Goal: Task Accomplishment & Management: Manage account settings

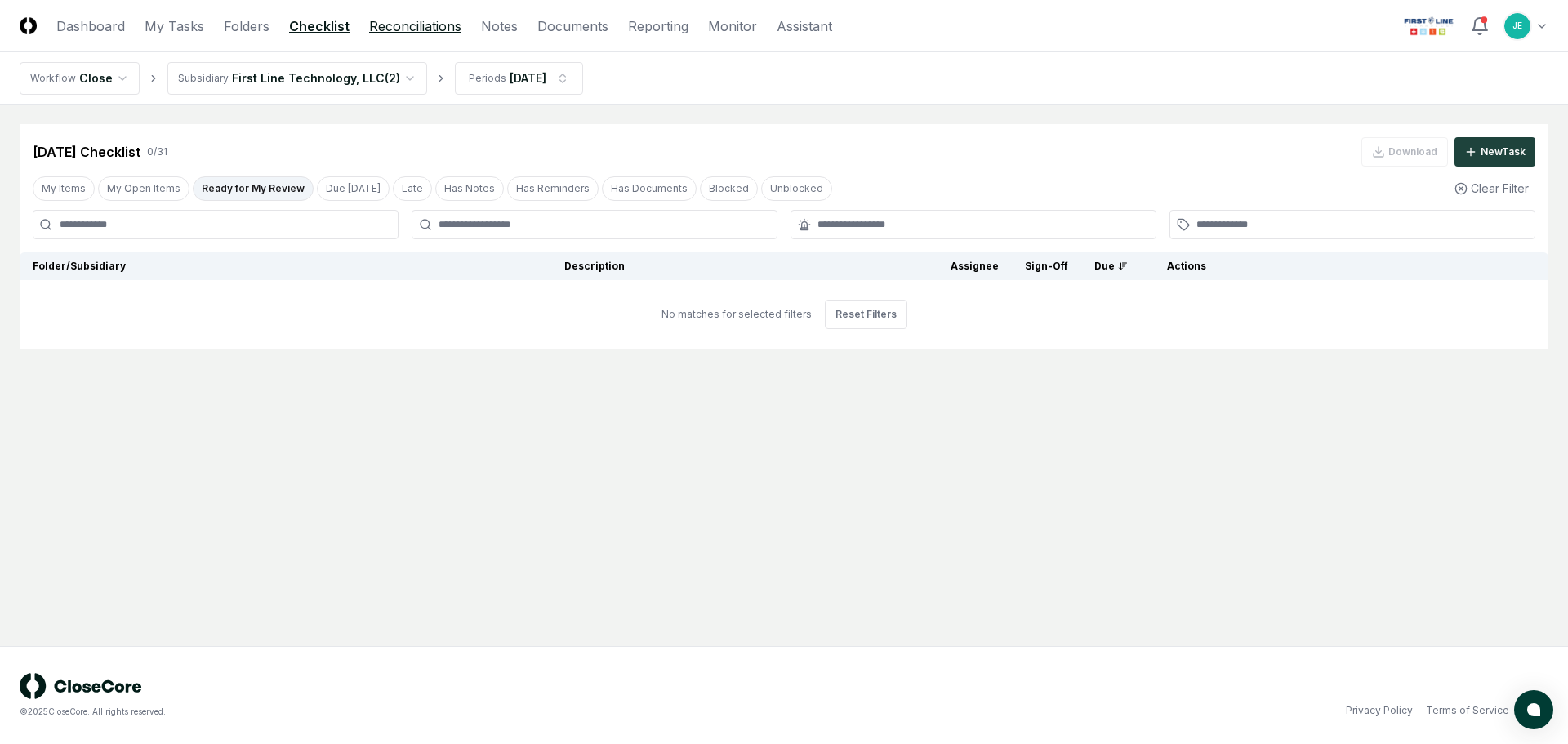
click at [410, 32] on link "Reconciliations" at bounding box center [415, 26] width 92 height 20
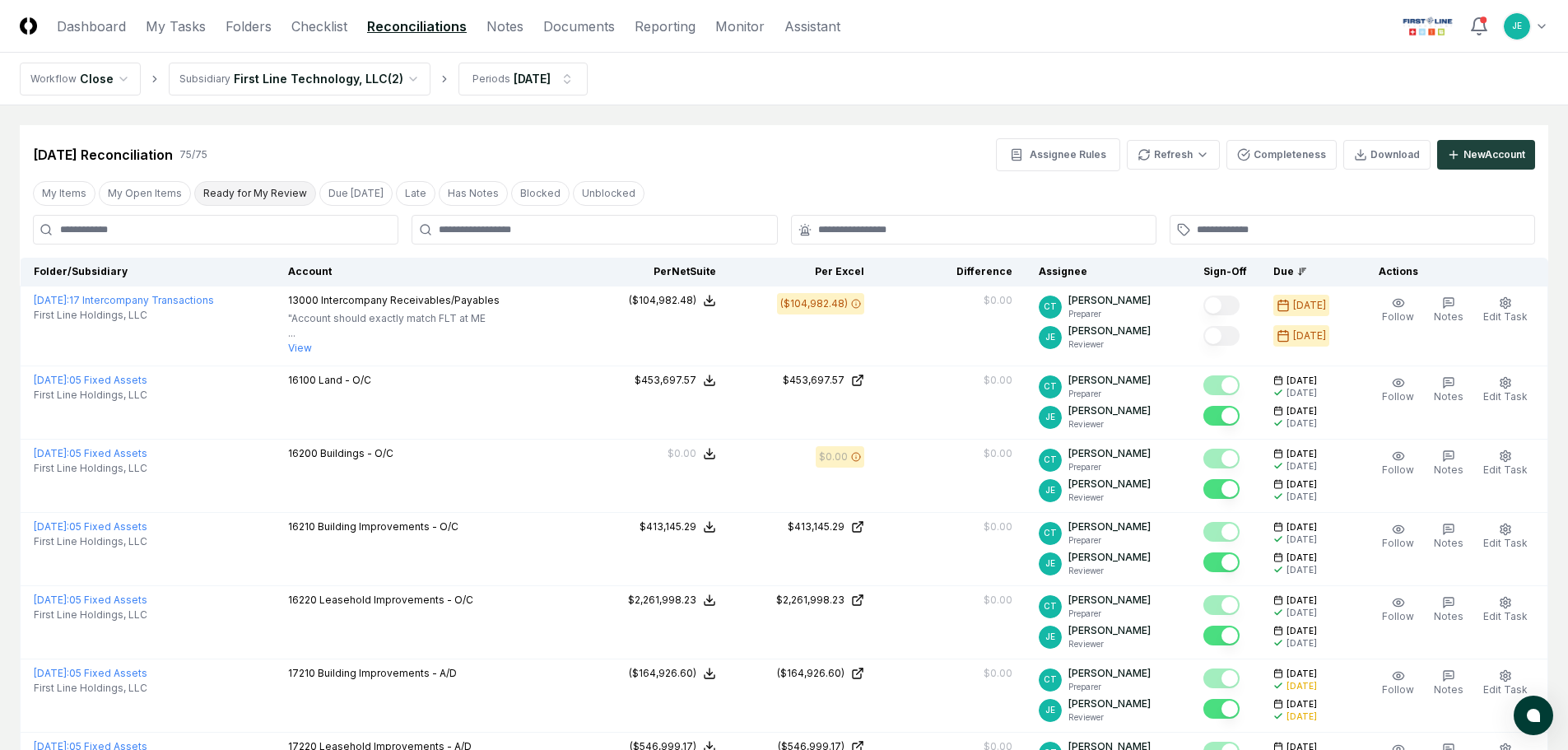
click at [257, 200] on button "Ready for My Review" at bounding box center [255, 193] width 122 height 25
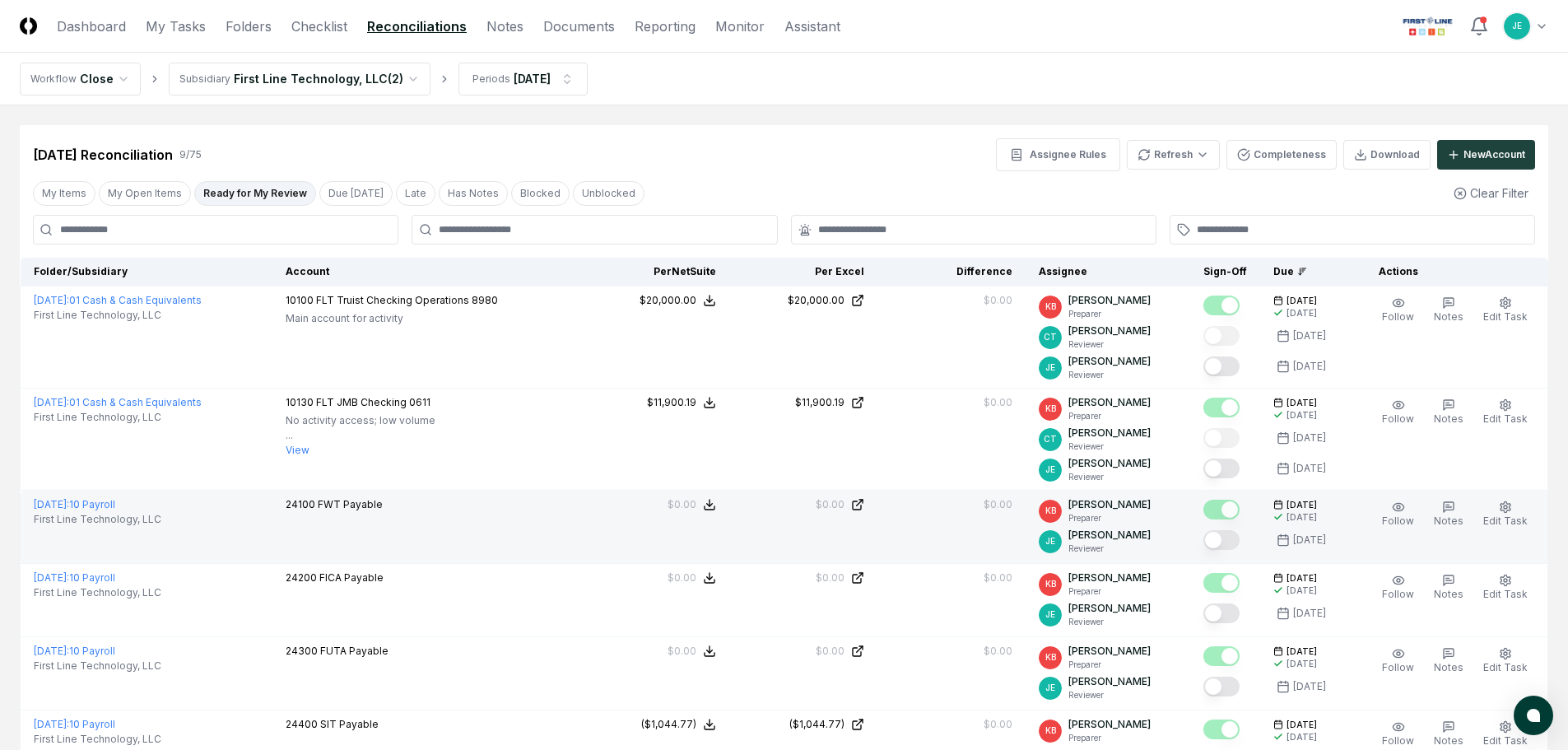
click at [1225, 539] on button "Mark complete" at bounding box center [1221, 540] width 36 height 20
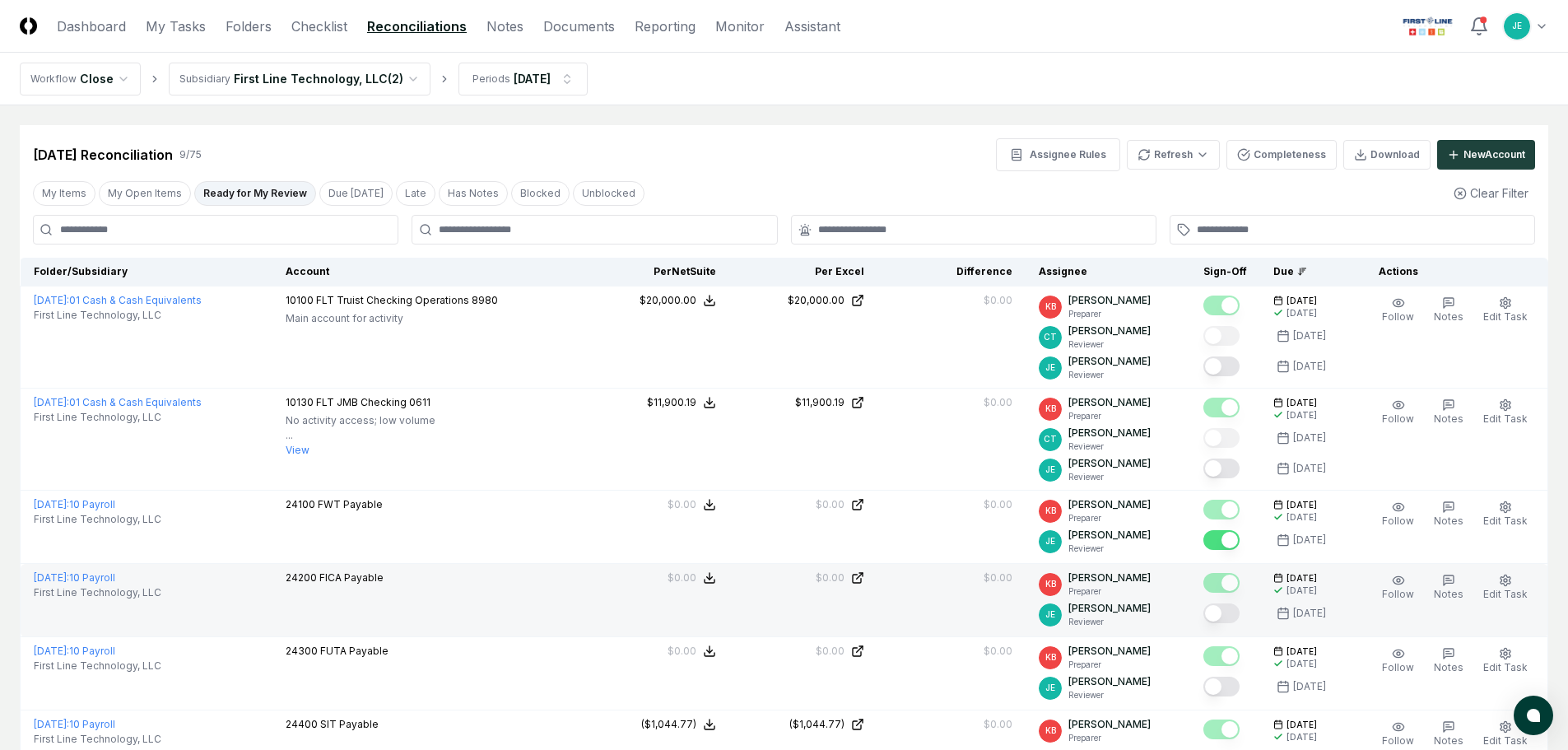
click at [1235, 611] on button "Mark complete" at bounding box center [1221, 613] width 36 height 20
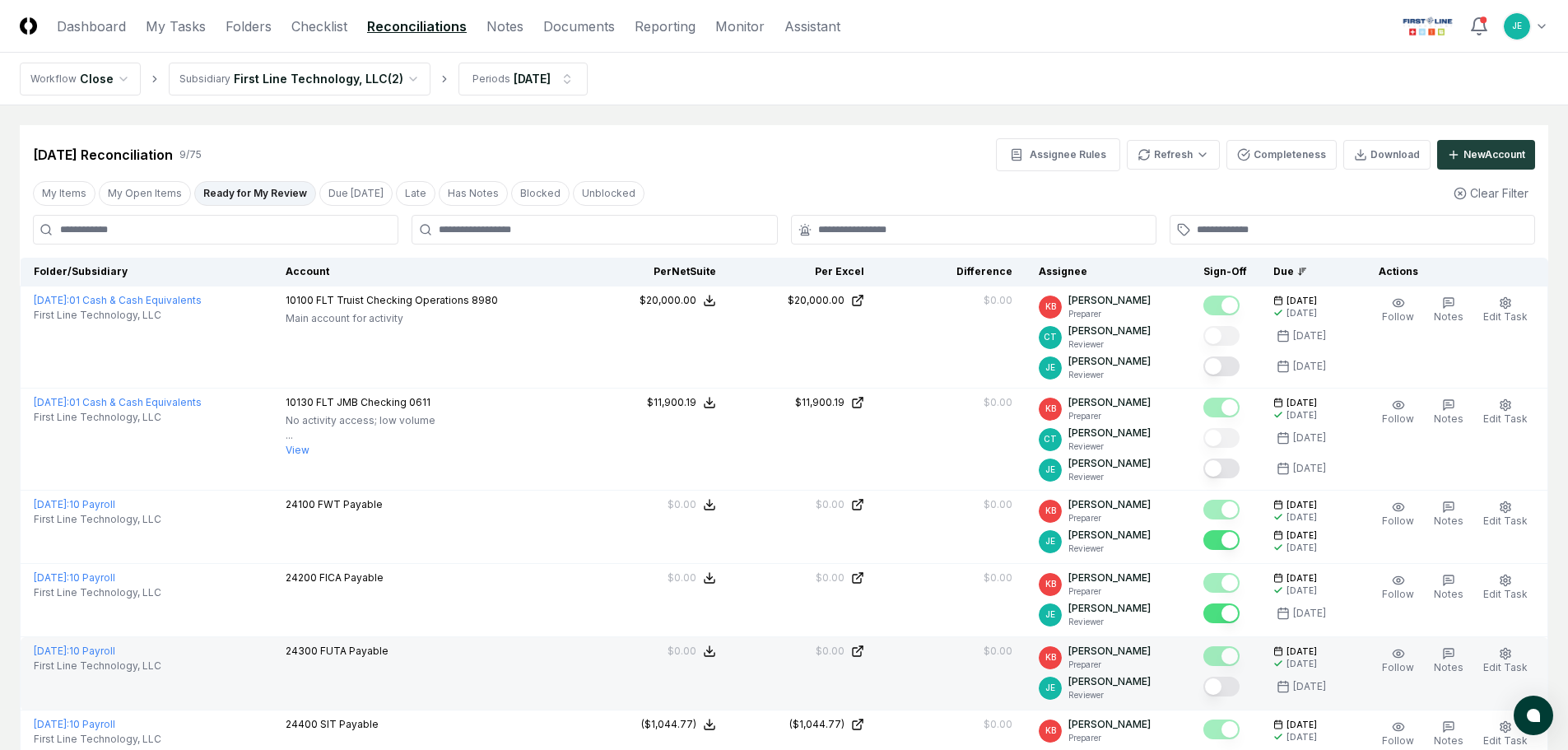
click at [1226, 691] on button "Mark complete" at bounding box center [1221, 686] width 36 height 20
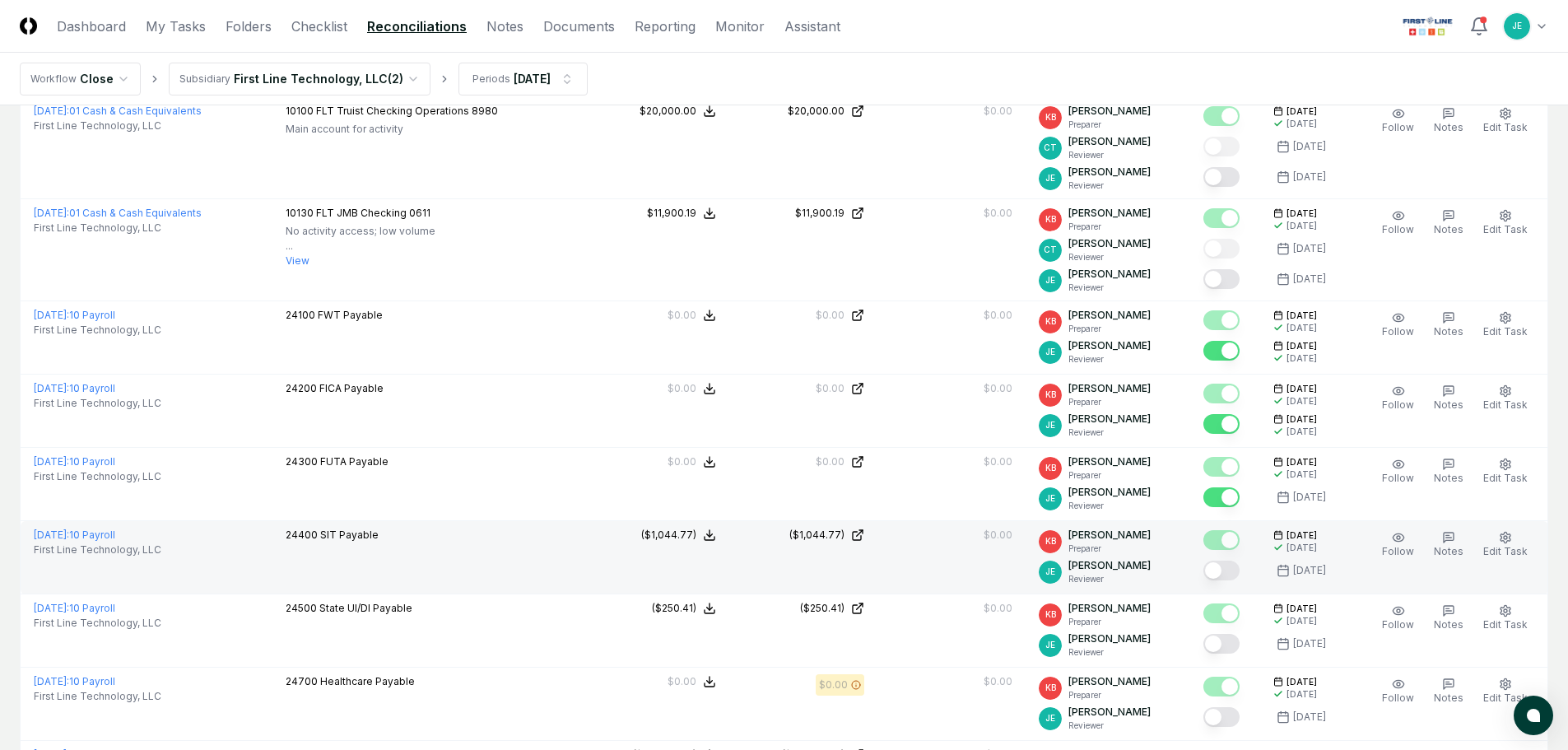
scroll to position [247, 0]
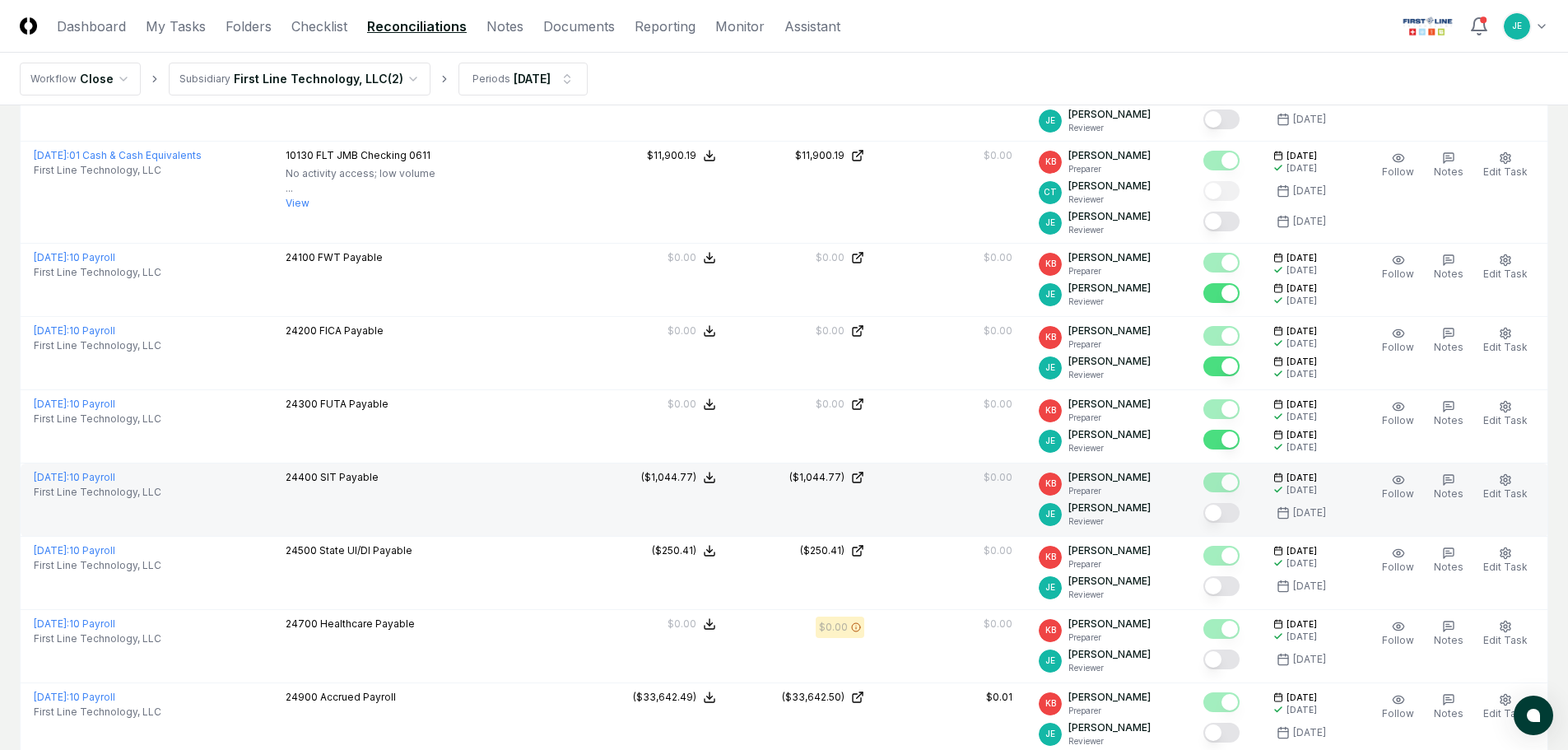
click at [1239, 515] on button "Mark complete" at bounding box center [1221, 513] width 36 height 20
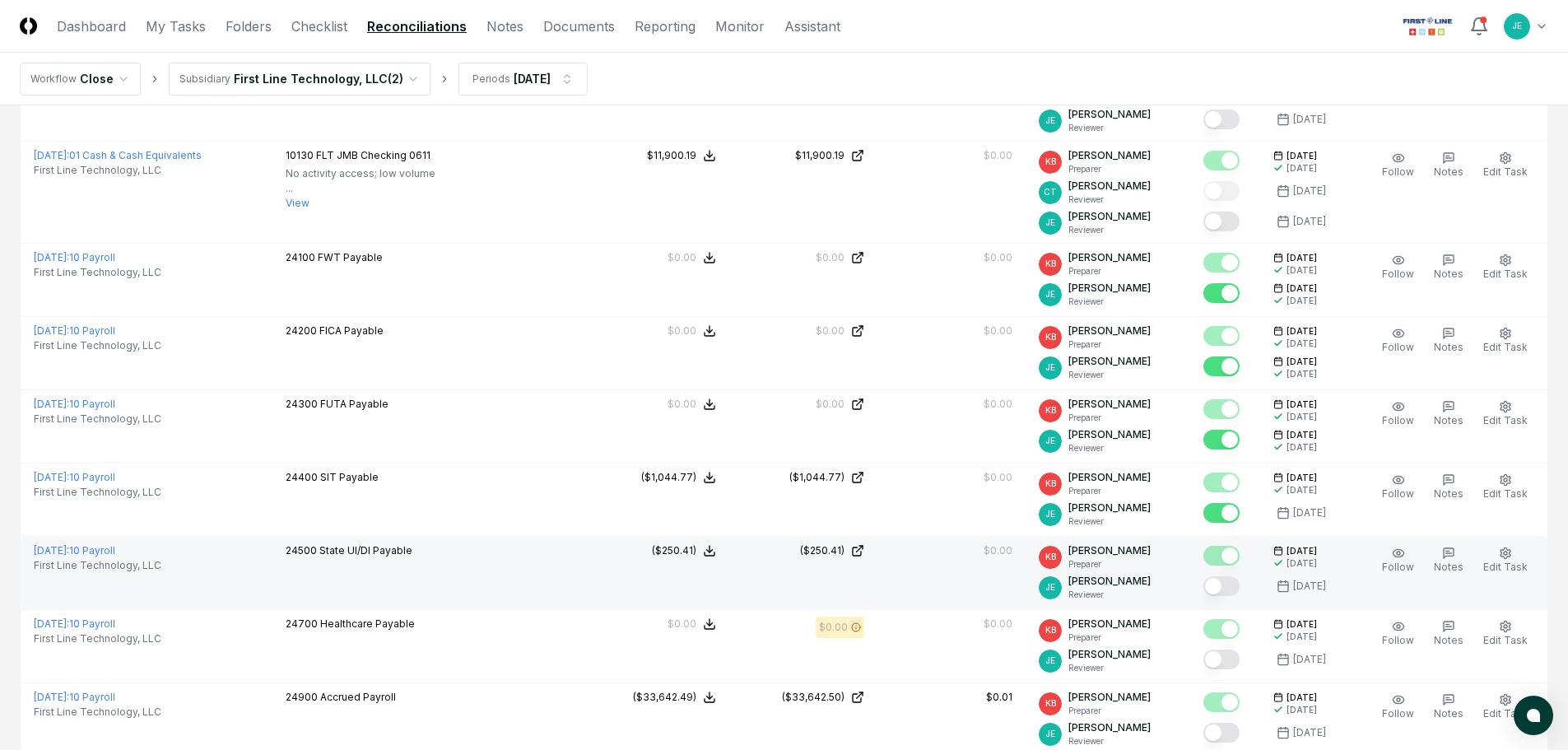
click at [1236, 598] on div at bounding box center [1221, 588] width 36 height 22
click at [1236, 584] on button "Mark complete" at bounding box center [1221, 586] width 36 height 20
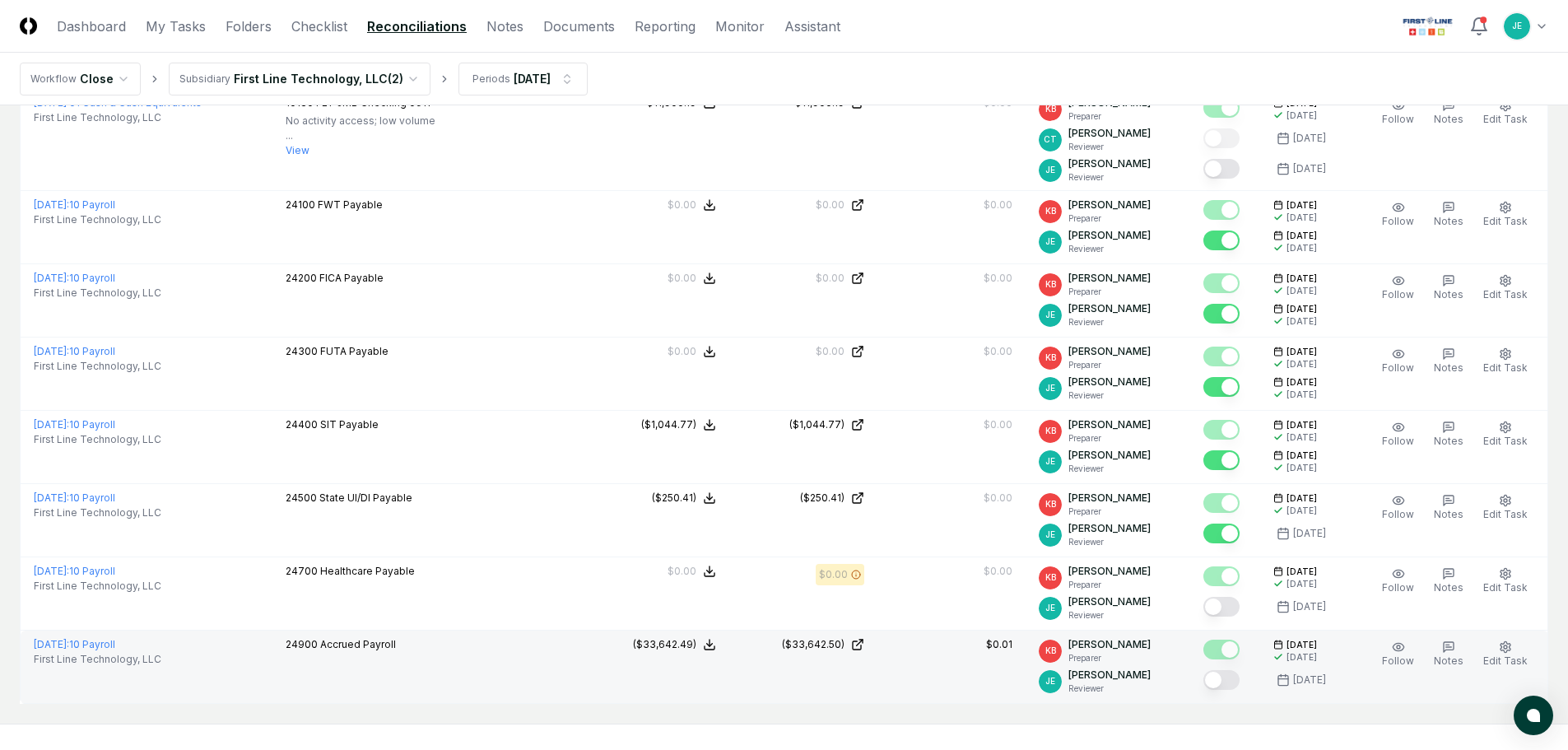
scroll to position [329, 0]
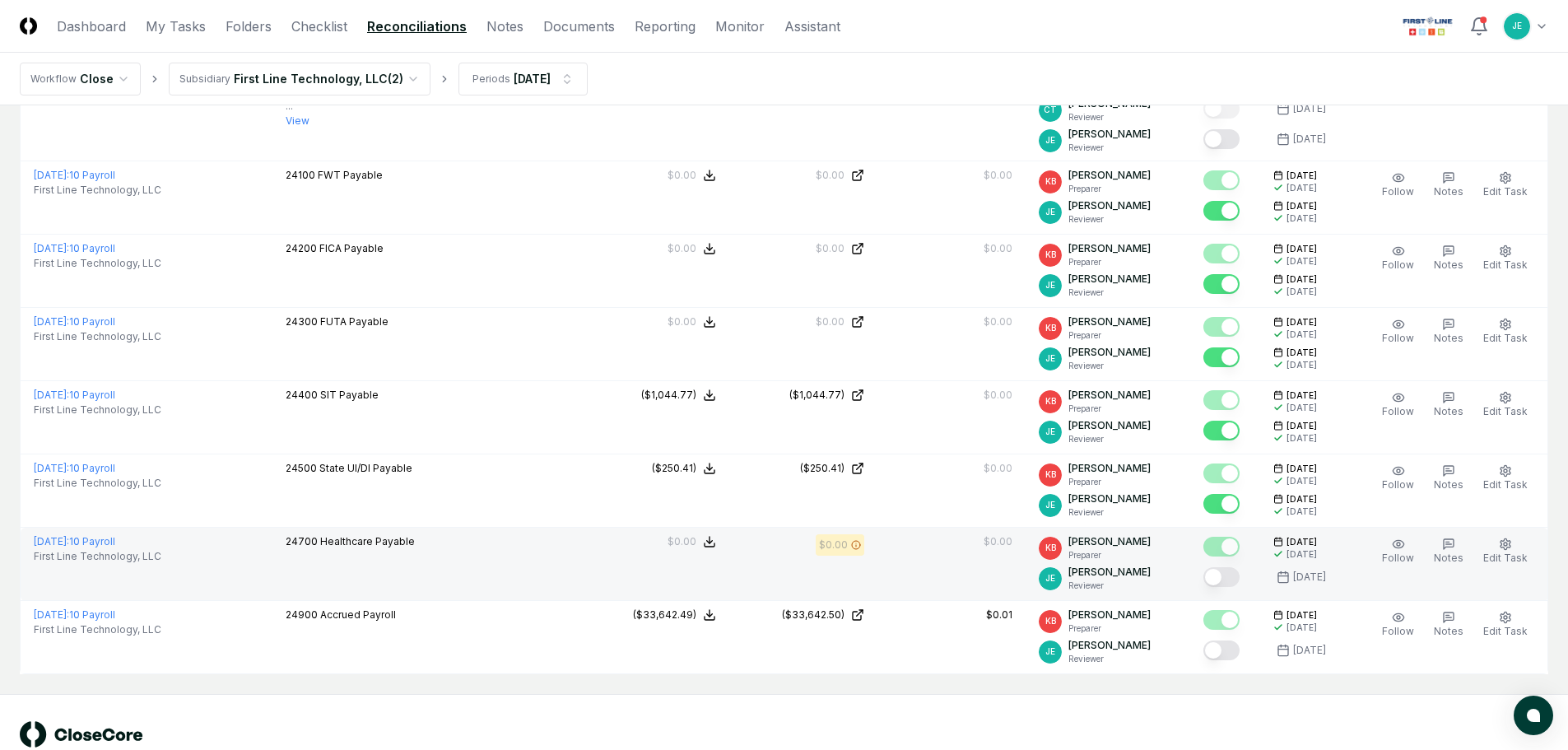
click at [1217, 573] on button "Mark complete" at bounding box center [1221, 576] width 36 height 20
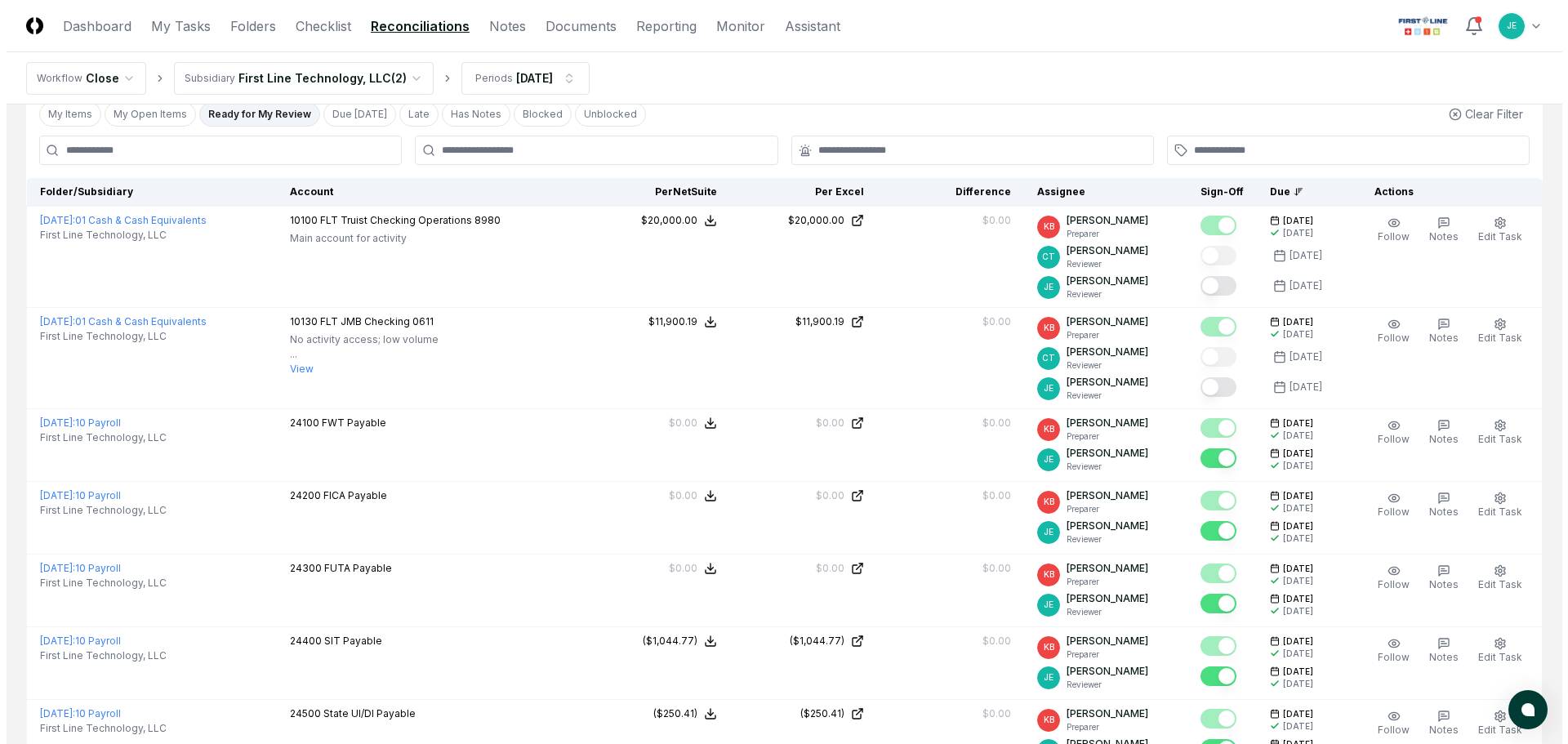
scroll to position [0, 0]
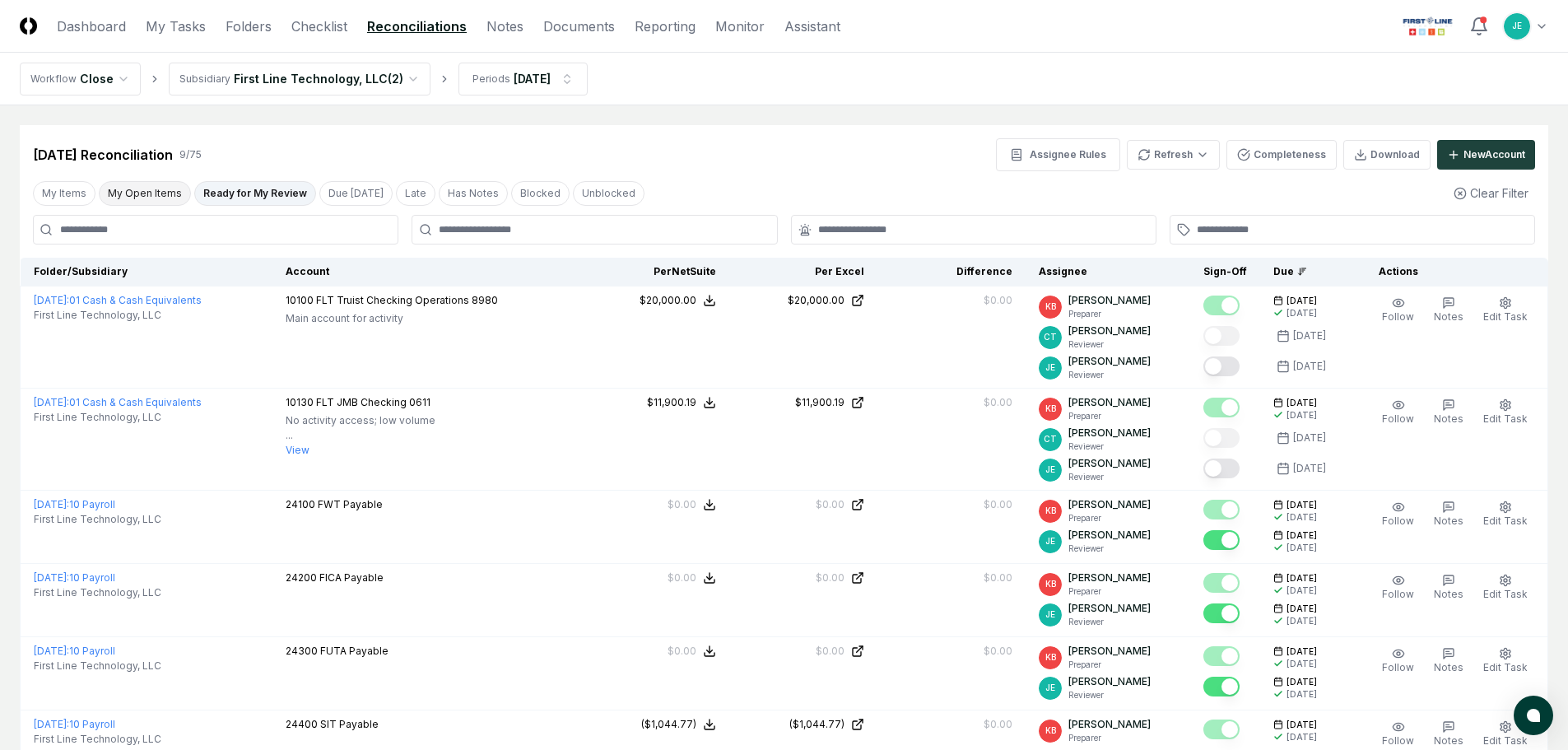
click at [162, 193] on button "My Open Items" at bounding box center [144, 193] width 92 height 25
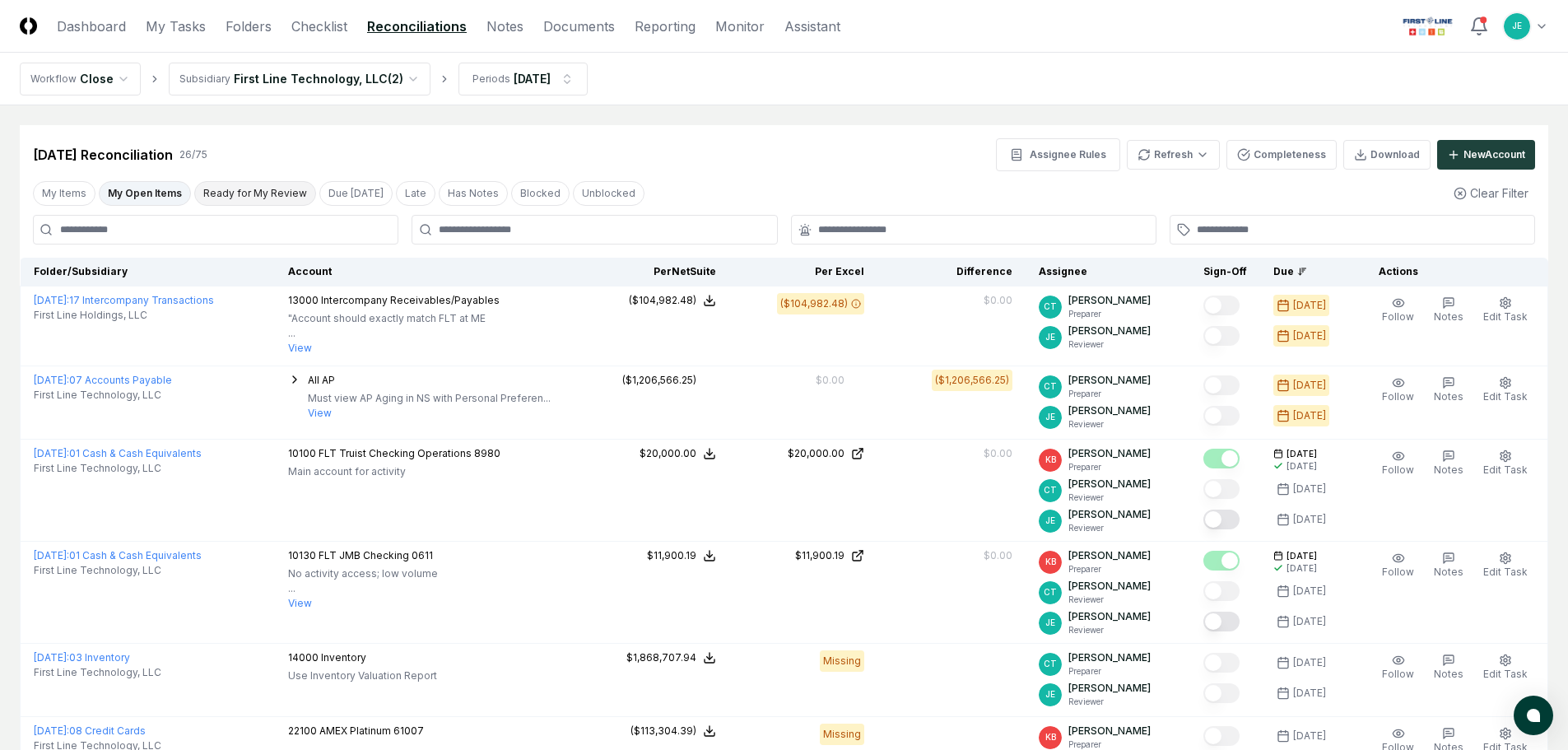
click at [266, 192] on button "Ready for My Review" at bounding box center [255, 193] width 122 height 25
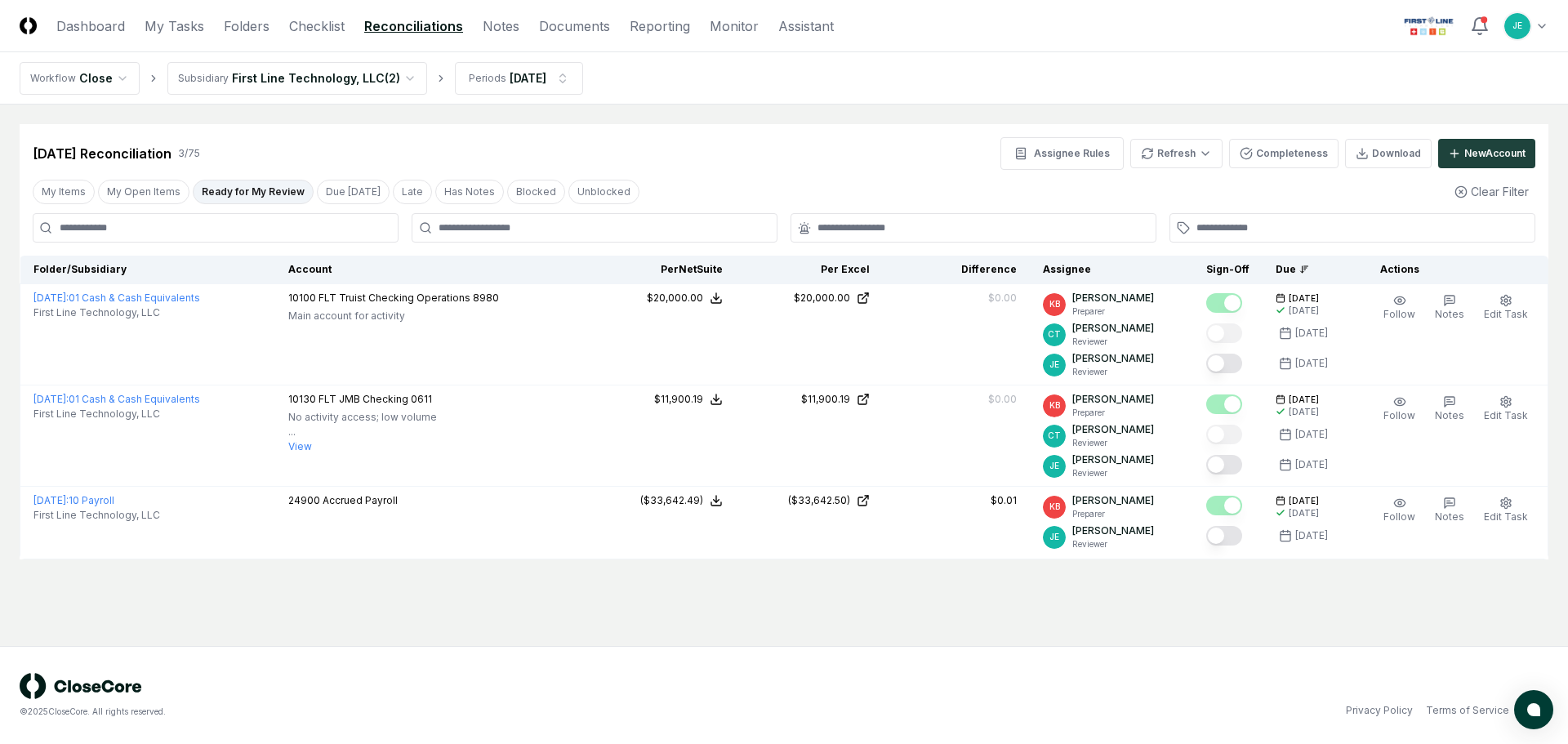
click at [751, 163] on div "[DATE] Reconciliation 3 / 75 Assignee Rules Refresh Completeness Download New A…" at bounding box center [784, 153] width 1503 height 32
click at [327, 23] on link "Checklist" at bounding box center [316, 26] width 55 height 20
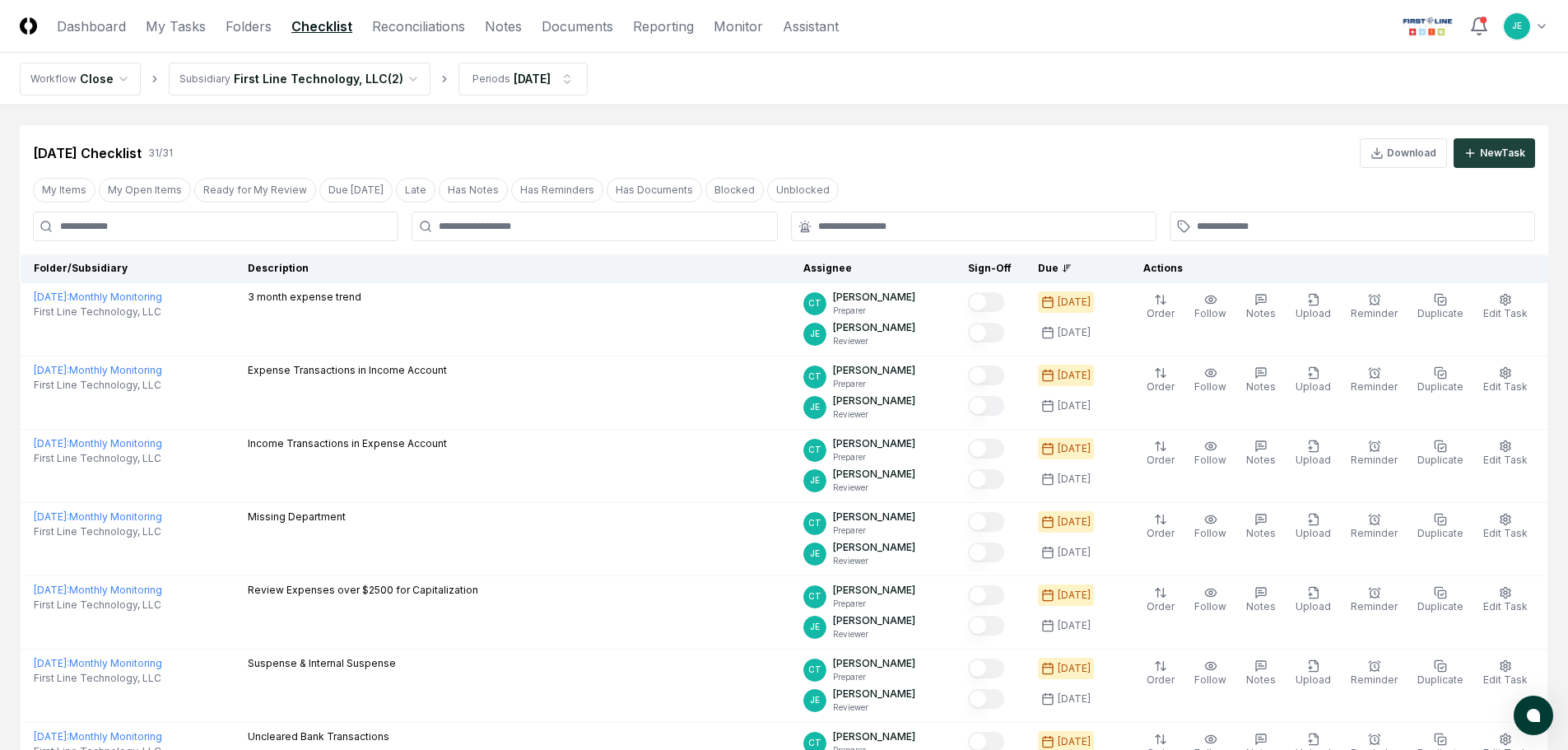
click at [241, 204] on div "My Items My Open Items Ready for My Review Due [DATE] Late Has Notes Has Remind…" at bounding box center [784, 189] width 1528 height 30
click at [247, 193] on button "Ready for My Review" at bounding box center [255, 190] width 122 height 25
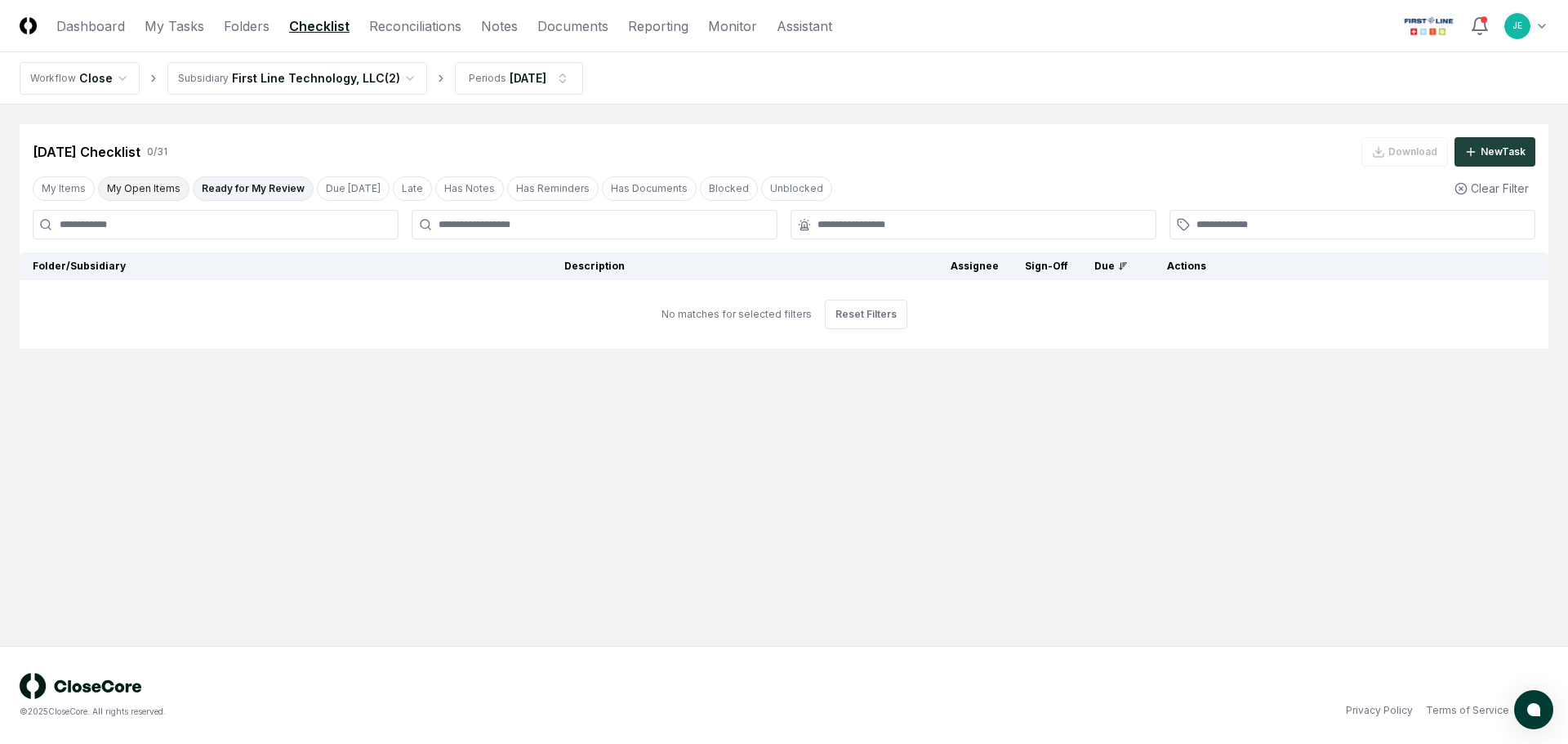
click at [159, 198] on button "My Open Items" at bounding box center [143, 188] width 91 height 25
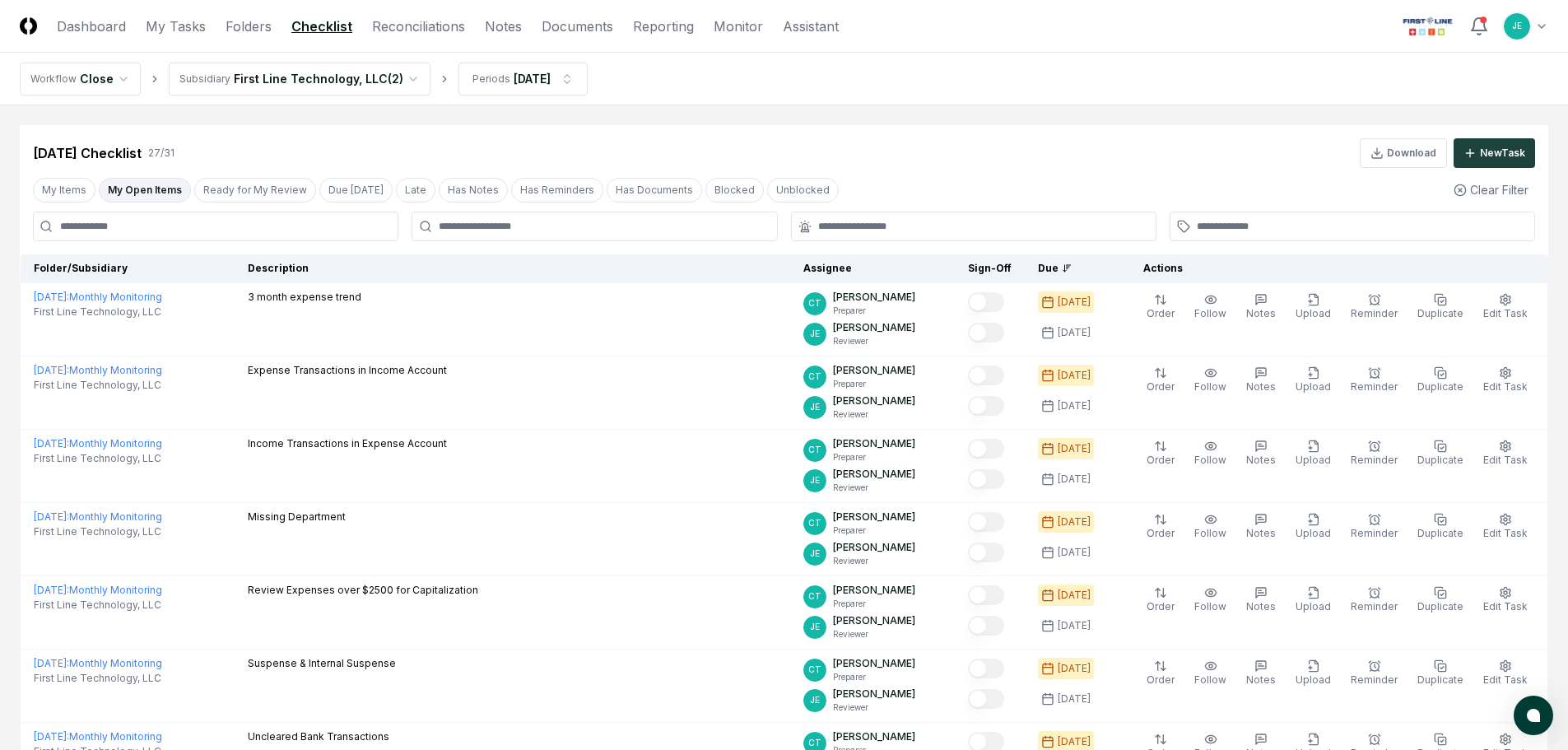
click at [161, 199] on button "My Open Items" at bounding box center [144, 190] width 92 height 25
click at [406, 36] on header "CloseCore Dashboard My Tasks Folders Checklist Reconciliations Notes Documents …" at bounding box center [784, 26] width 1568 height 52
click at [412, 26] on link "Reconciliations" at bounding box center [418, 26] width 93 height 20
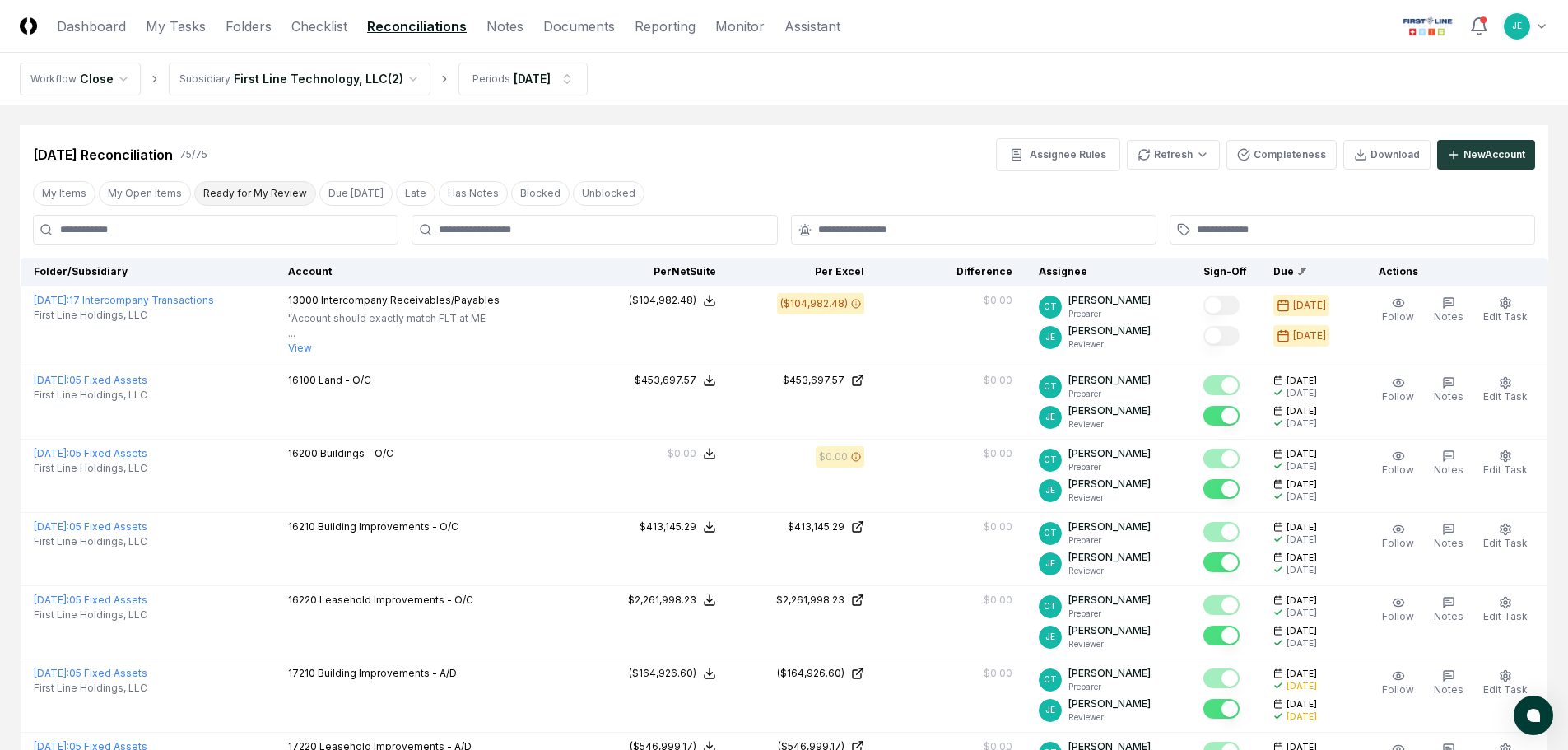
click at [205, 191] on button "Ready for My Review" at bounding box center [255, 193] width 122 height 25
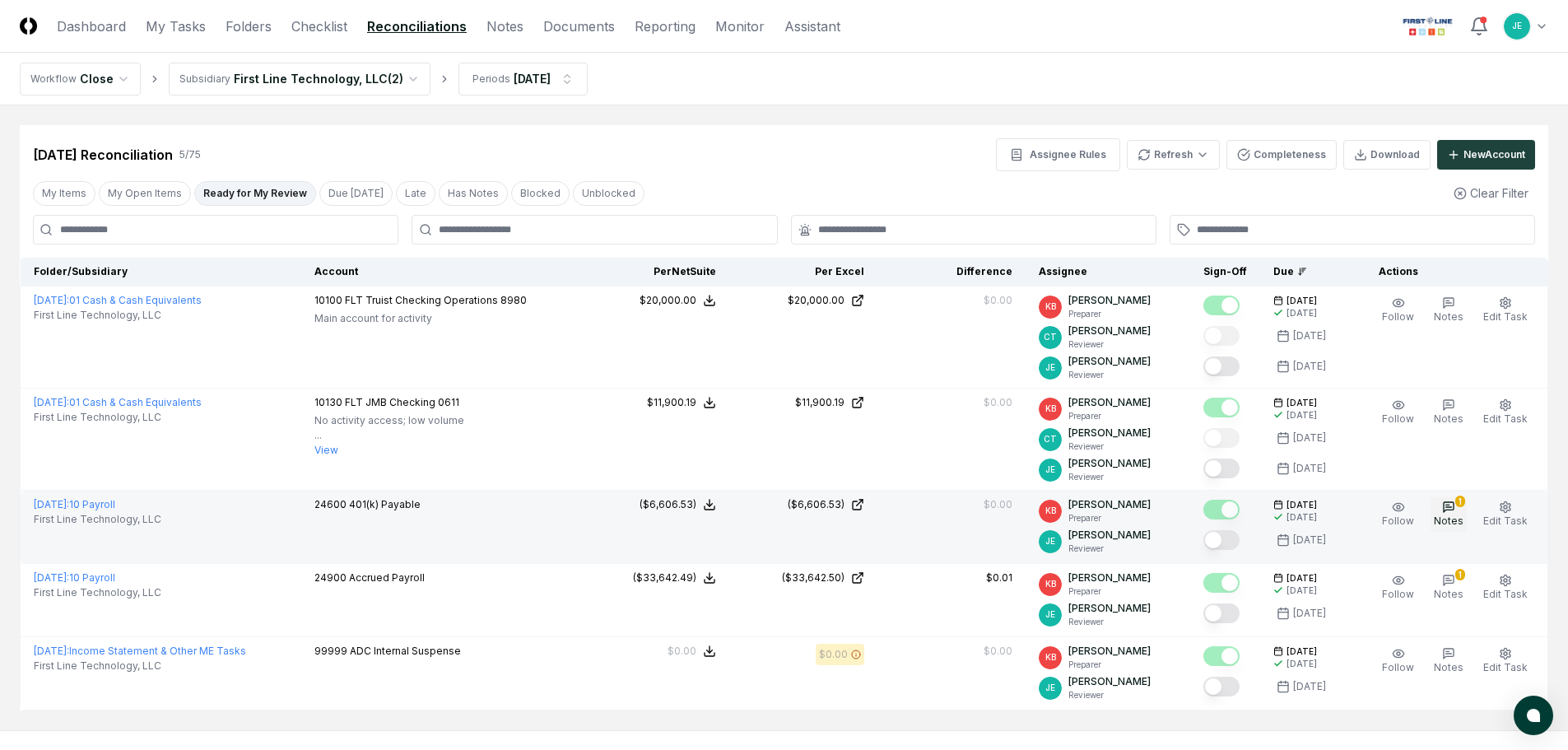
click at [1458, 502] on div "1" at bounding box center [1461, 501] width 10 height 11
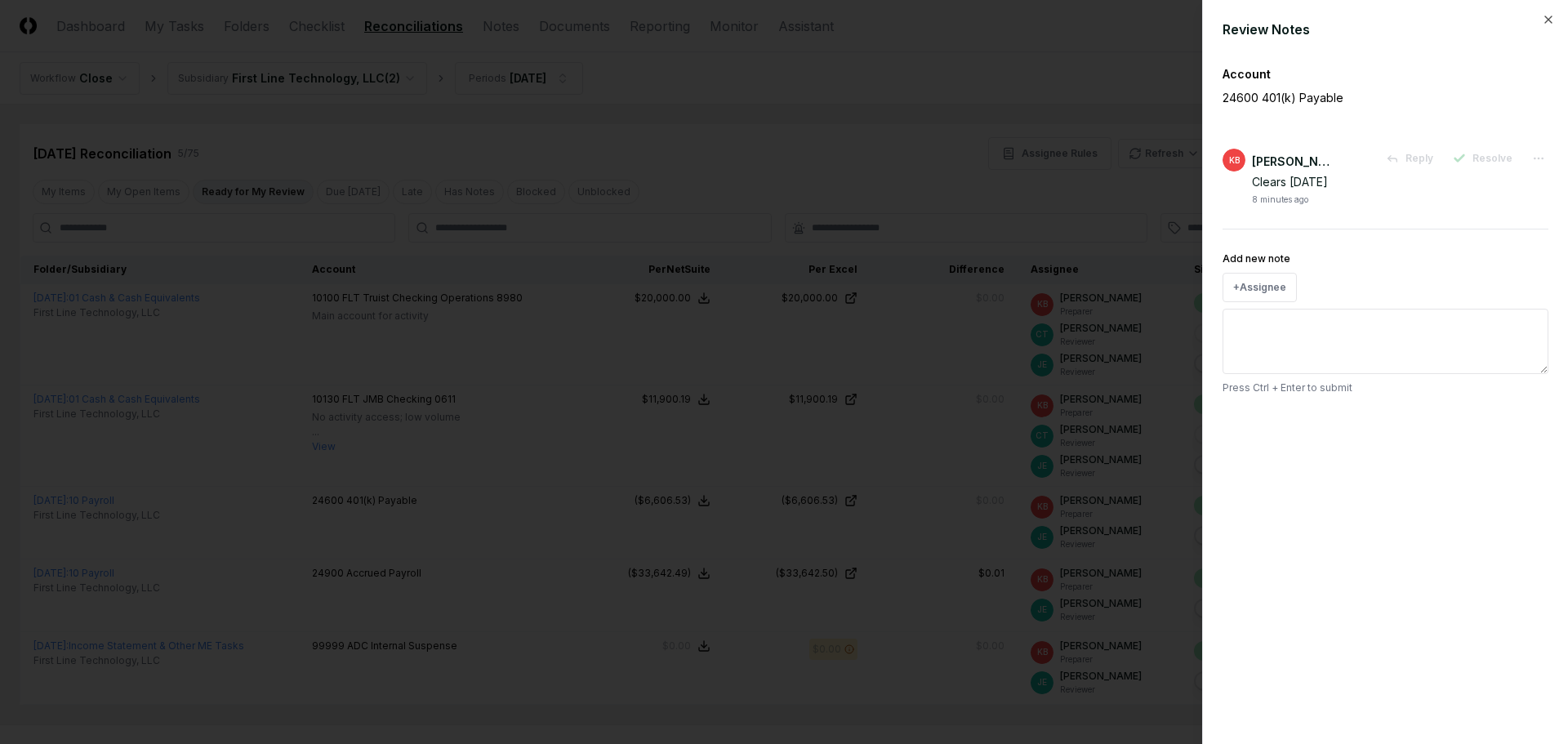
click at [1075, 210] on div at bounding box center [784, 372] width 1568 height 744
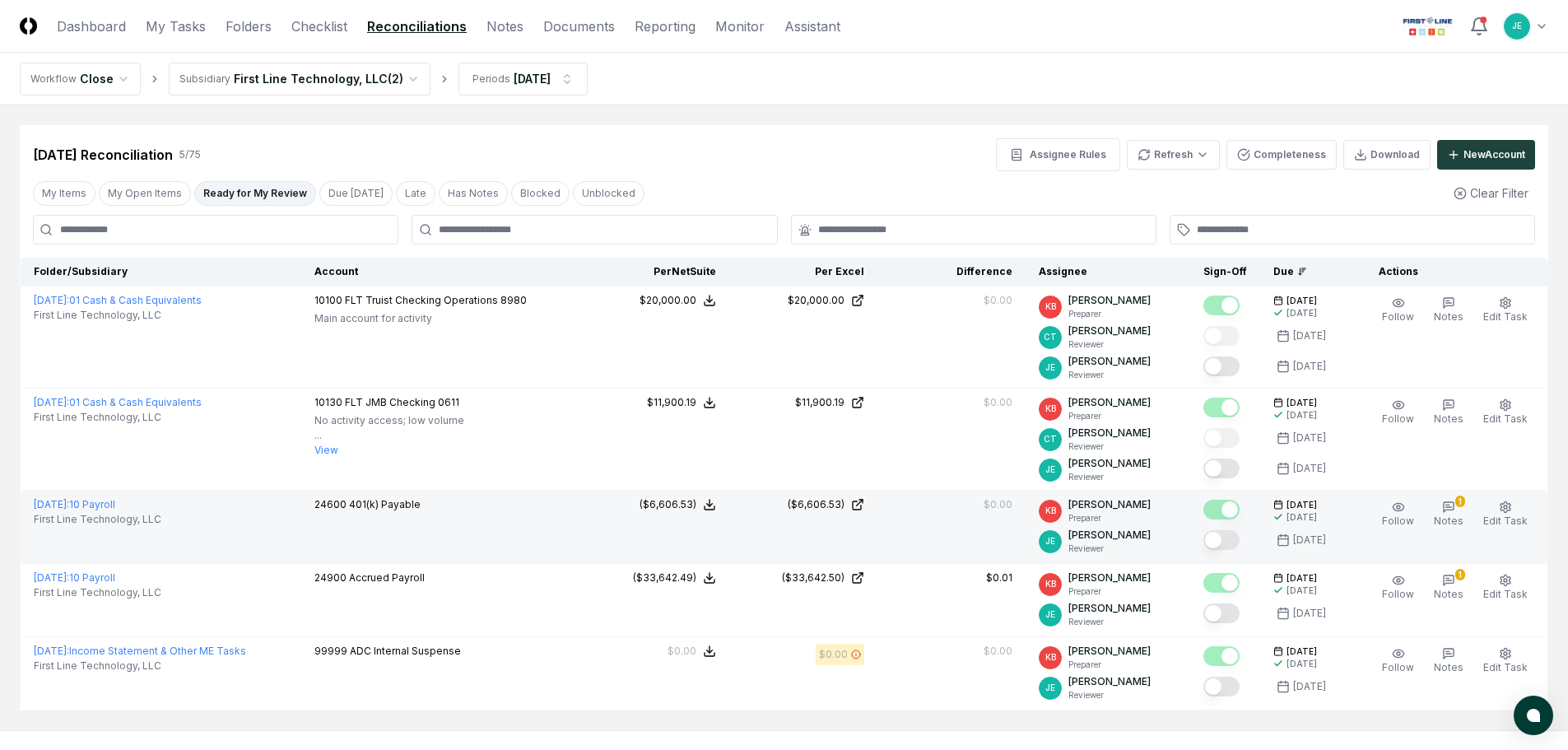
click at [1226, 538] on button "Mark complete" at bounding box center [1221, 540] width 36 height 20
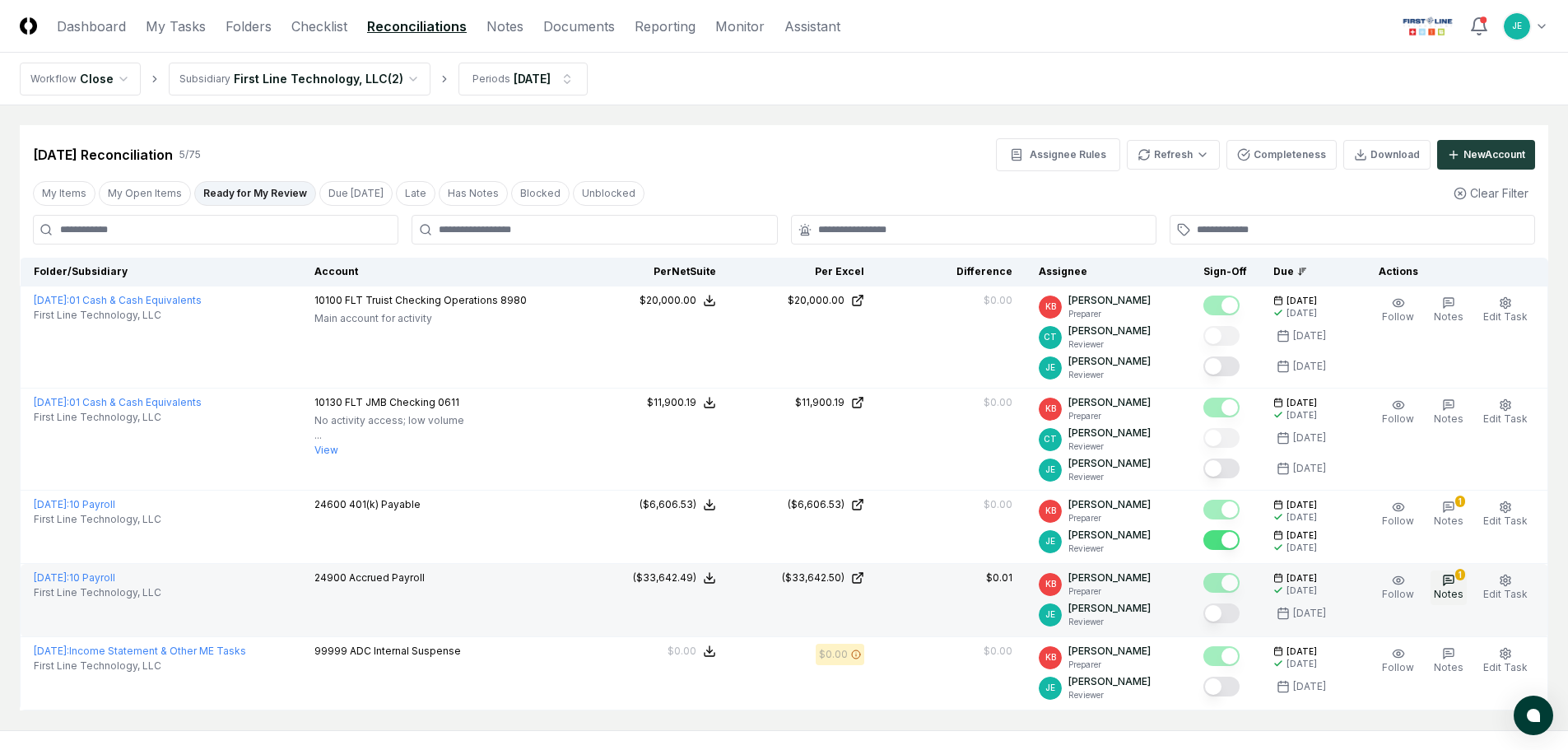
click at [1454, 584] on icon "button" at bounding box center [1449, 581] width 10 height 10
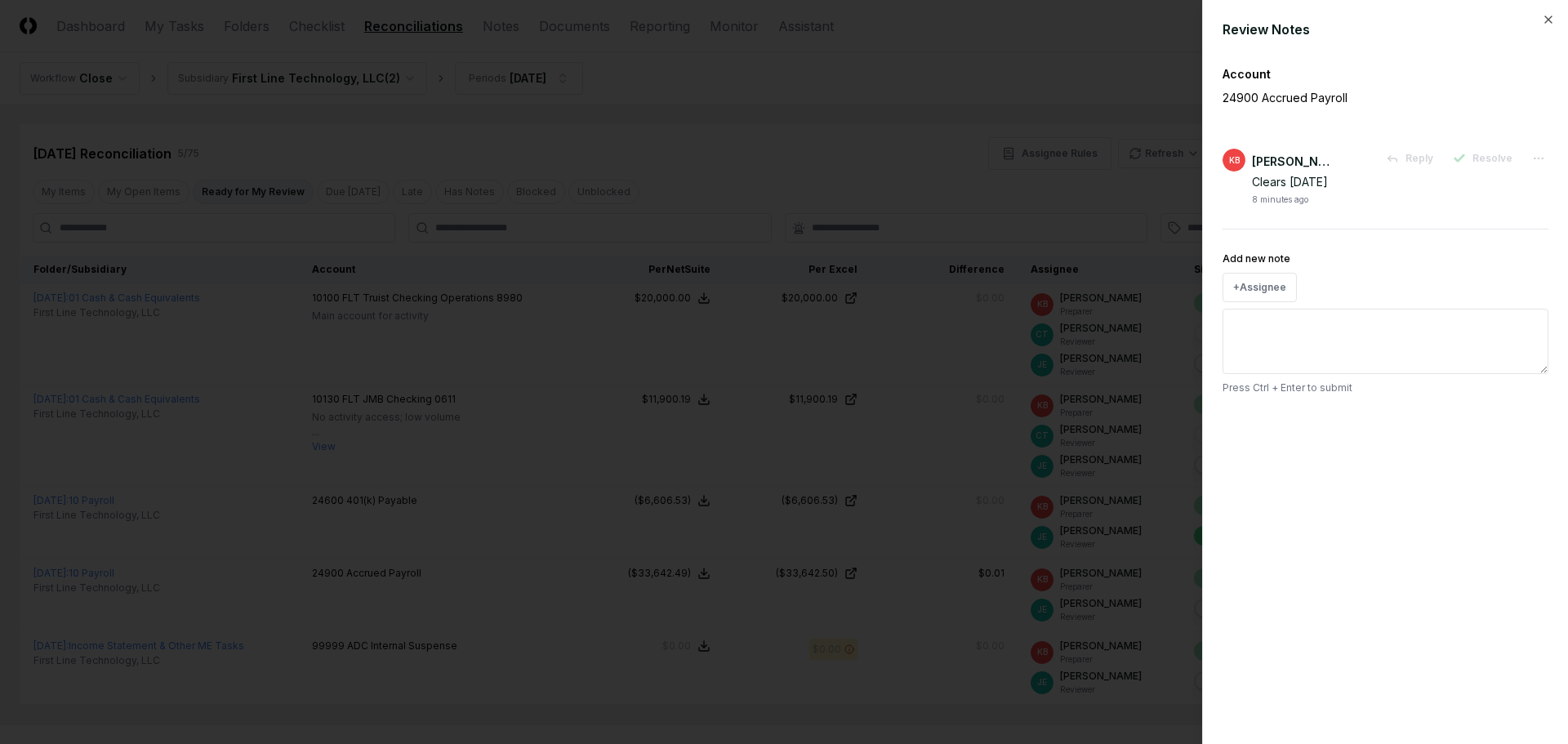
click at [1559, 11] on div "Review Notes Account 24900 Accrued Payroll KB [PERSON_NAME] Reply Resolve Clear…" at bounding box center [1385, 372] width 366 height 744
click at [1550, 14] on icon "button" at bounding box center [1548, 19] width 13 height 13
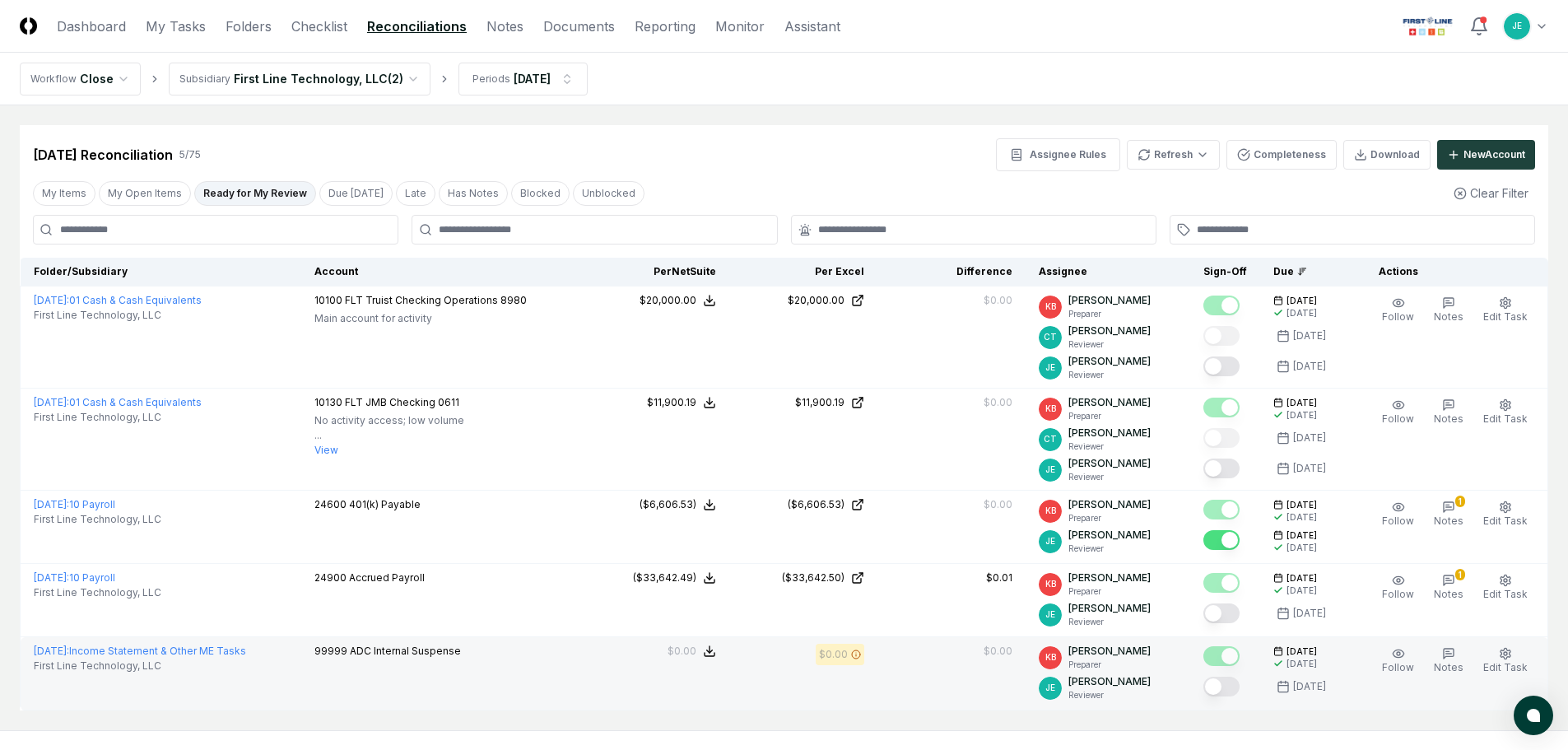
click at [1230, 681] on button "Mark complete" at bounding box center [1221, 686] width 36 height 20
click at [137, 187] on button "My Open Items" at bounding box center [144, 193] width 92 height 25
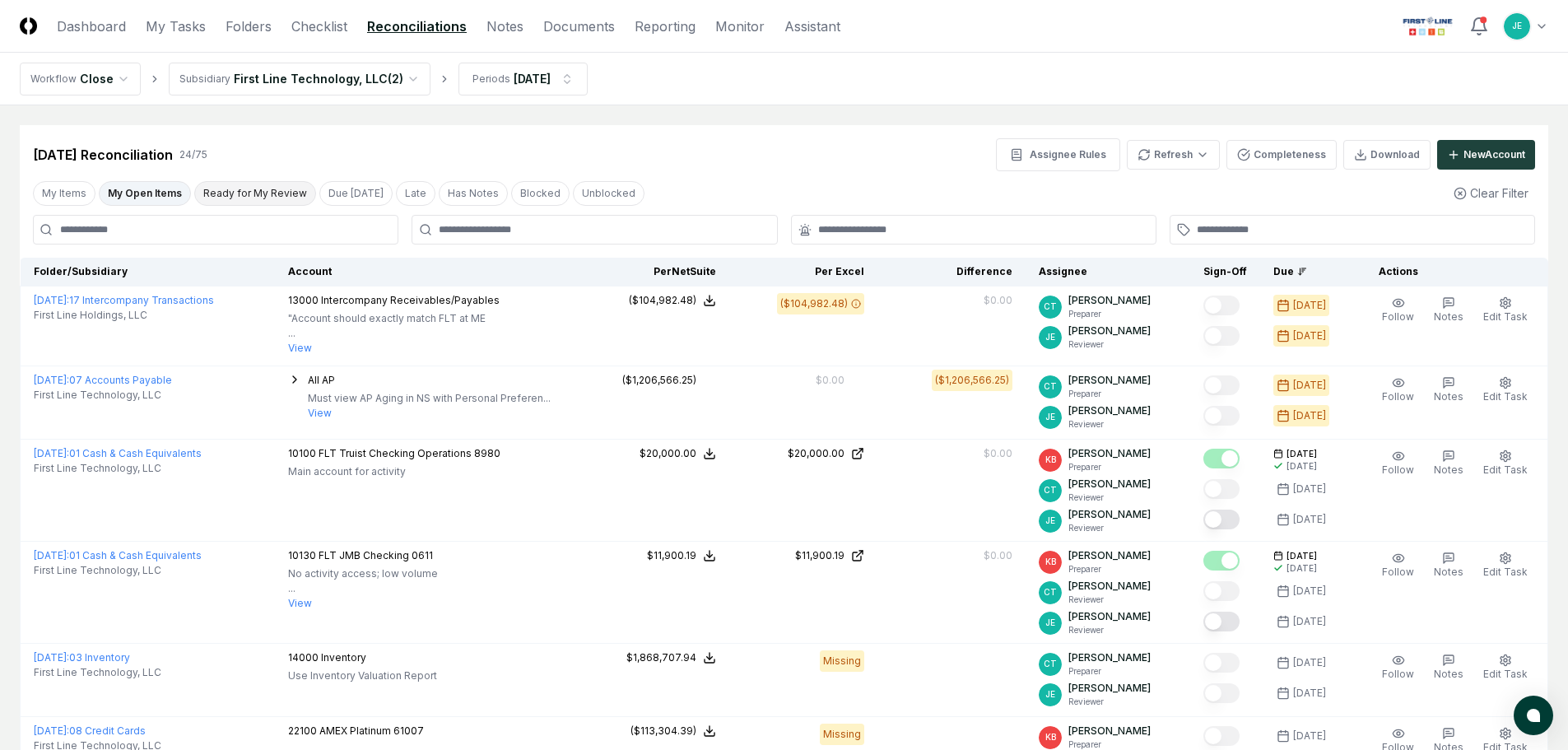
click at [242, 195] on button "Ready for My Review" at bounding box center [255, 193] width 122 height 25
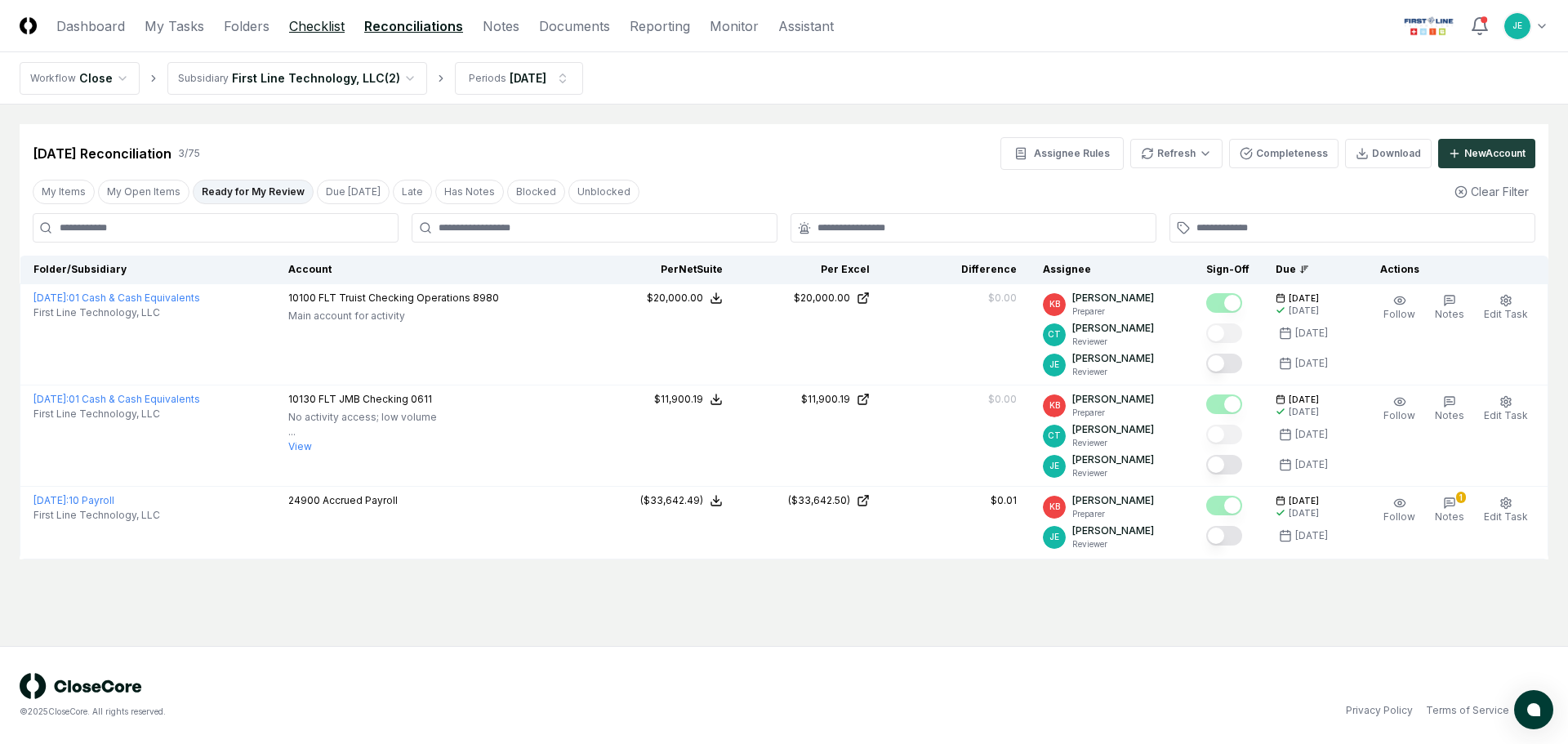
click at [334, 30] on link "Checklist" at bounding box center [316, 26] width 55 height 20
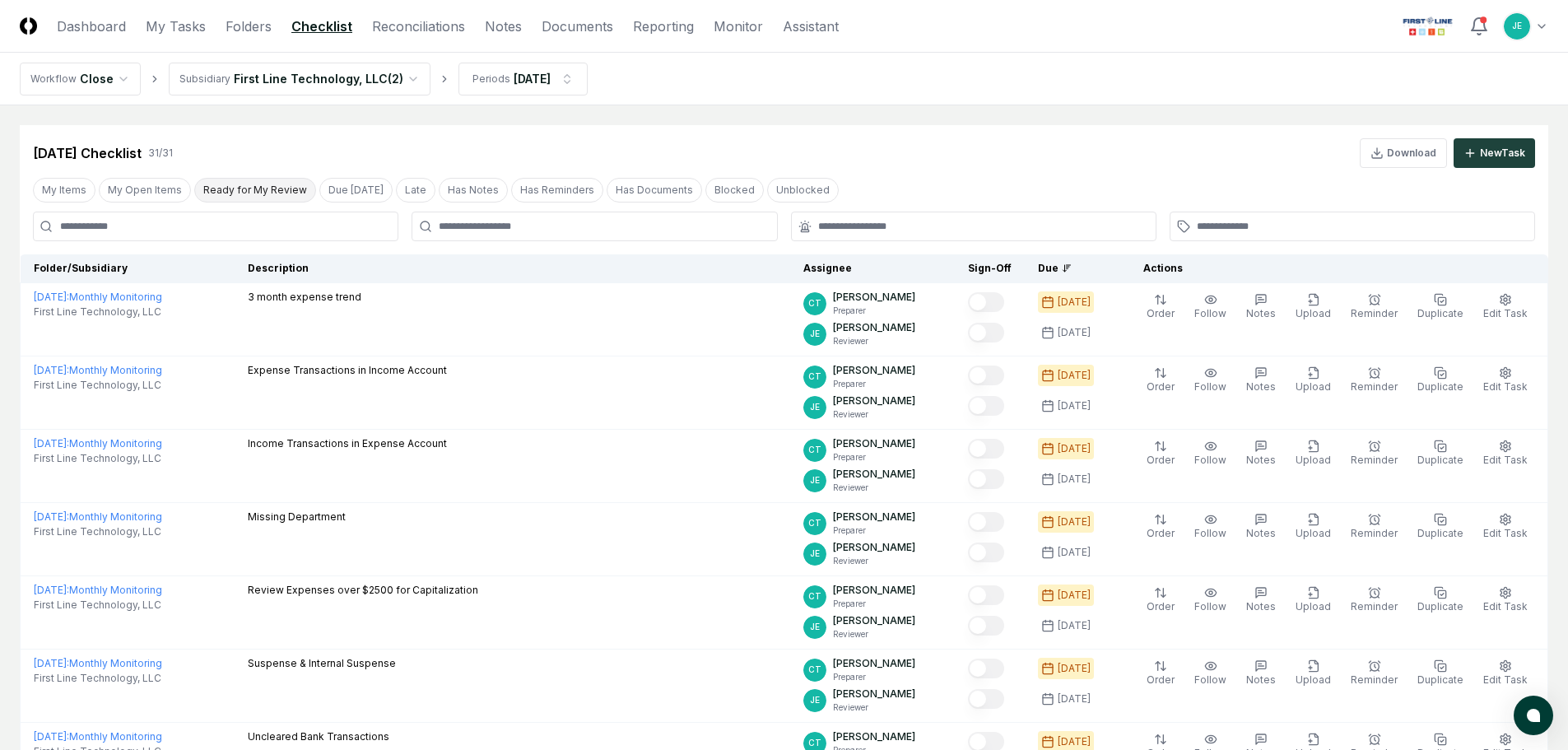
click at [269, 184] on button "Ready for My Review" at bounding box center [255, 190] width 122 height 25
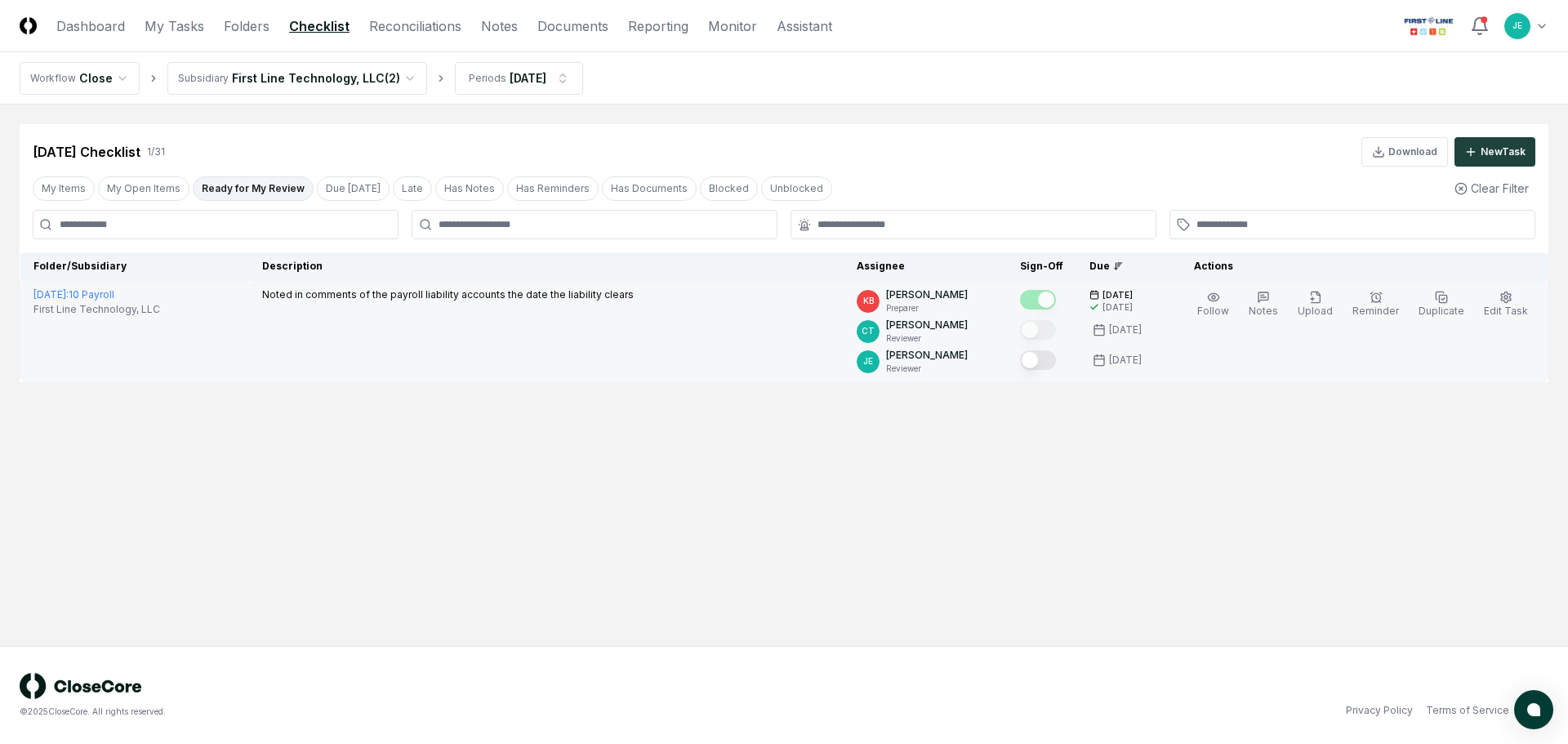
click at [1052, 361] on button "Mark complete" at bounding box center [1038, 360] width 36 height 20
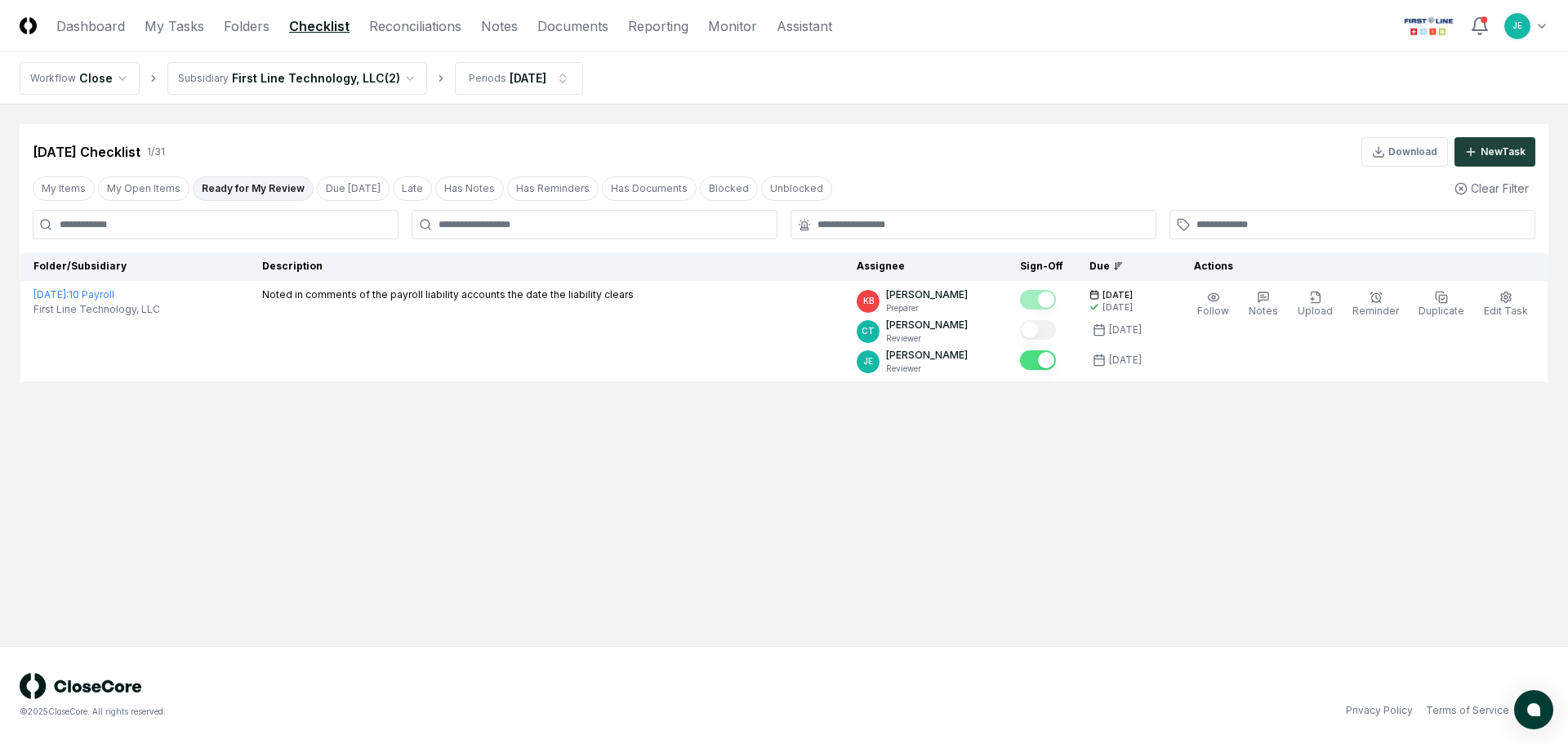
click at [868, 474] on main "Cancel Reassign [DATE] Checklist 1 / 31 Download New Task My Items My Open Item…" at bounding box center [784, 375] width 1568 height 541
click at [1021, 206] on div "[DATE] Checklist 1 / 31 Download New Task My Items My Open Items Ready for My R…" at bounding box center [784, 253] width 1529 height 258
